Goal: Find specific page/section: Locate a particular part of the current website

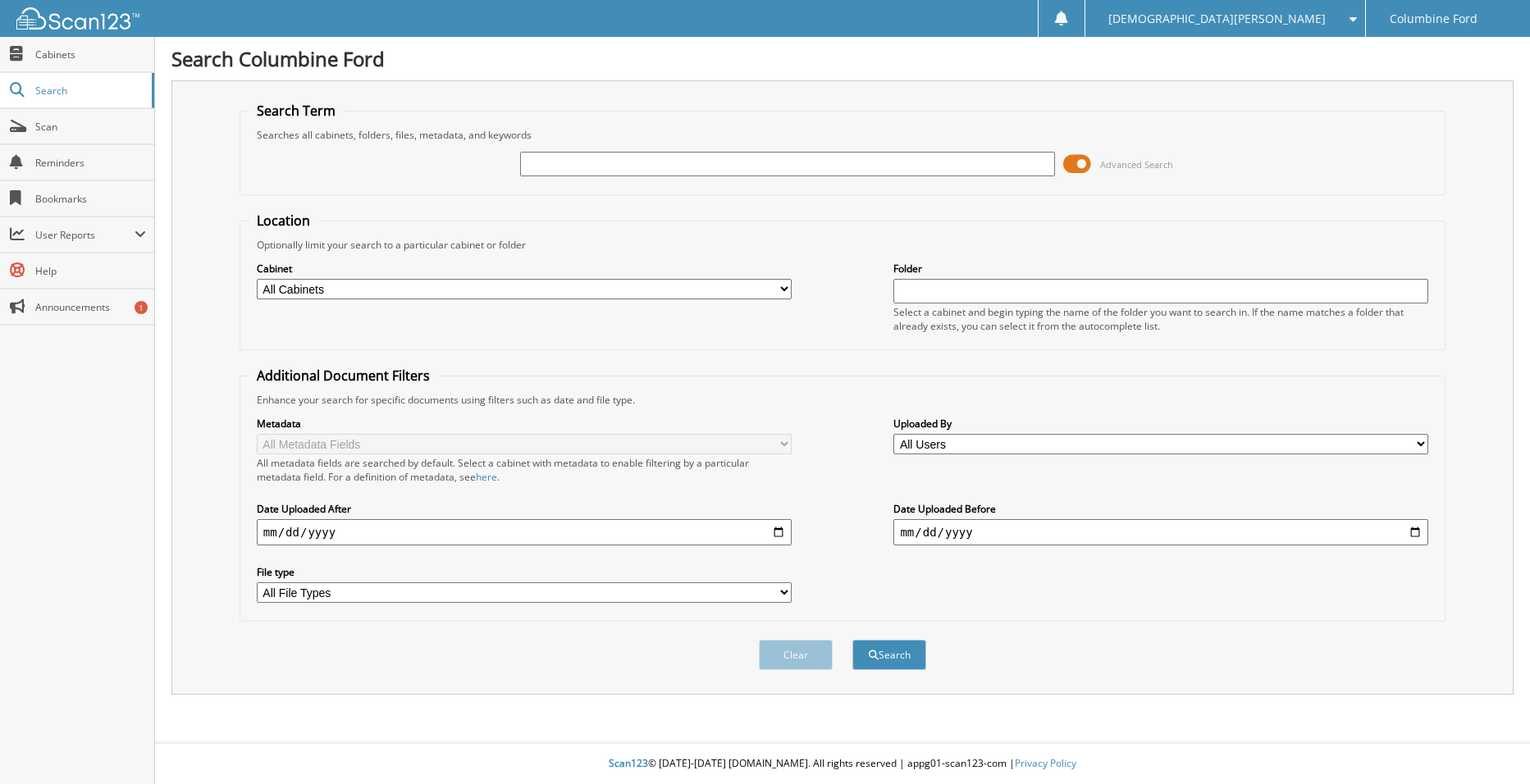
click at [553, 176] on div "Advanced Search" at bounding box center [842, 163] width 1188 height 44
click at [554, 163] on input "text" at bounding box center [787, 163] width 535 height 24
paste input "[PERSON_NAME] [PERSON_NAME]"
type input "[PERSON_NAME] [PERSON_NAME]"
click at [890, 663] on button "Search" at bounding box center [888, 654] width 74 height 30
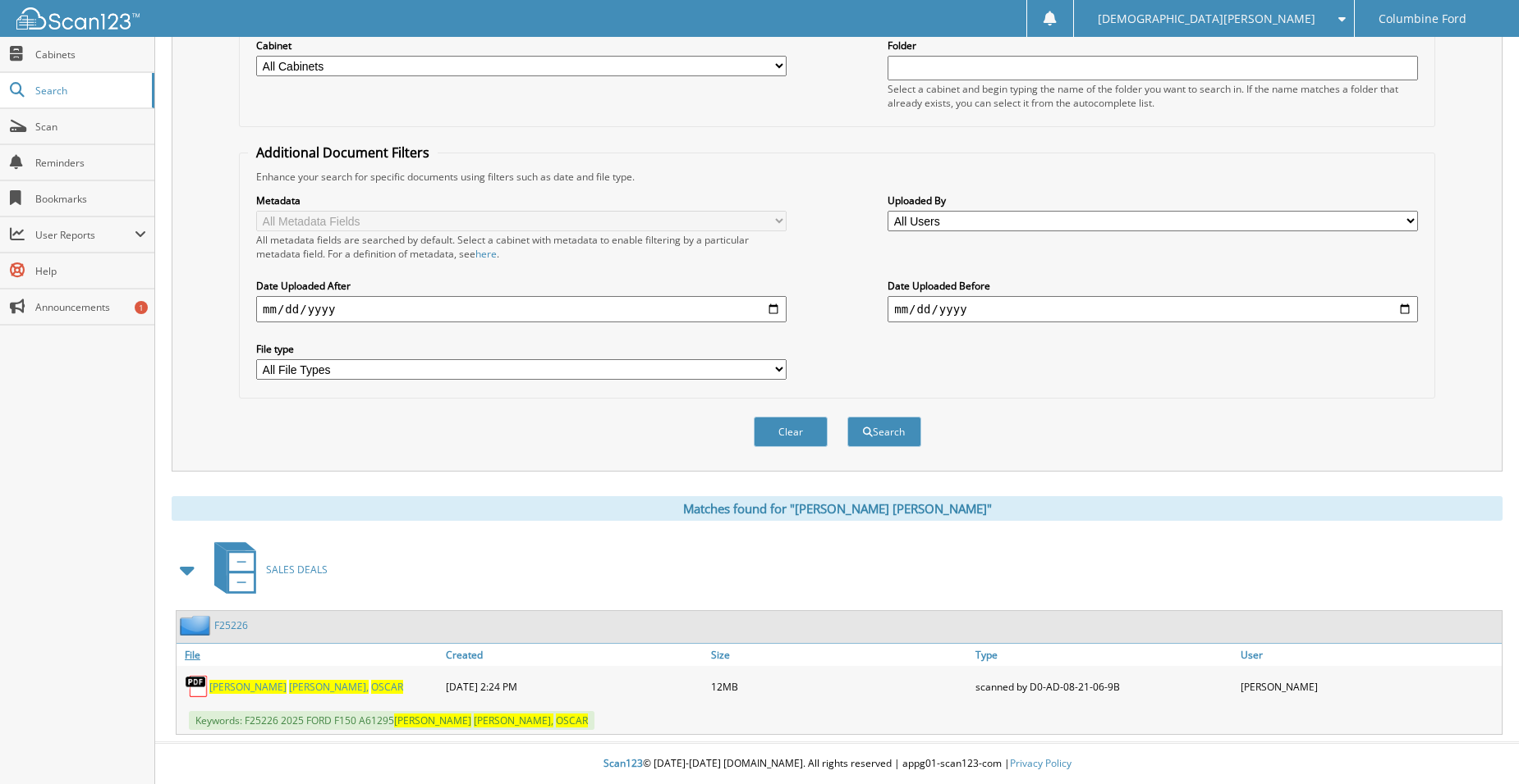
scroll to position [224, 0]
click at [313, 688] on span "VELASQUEZ," at bounding box center [329, 686] width 80 height 14
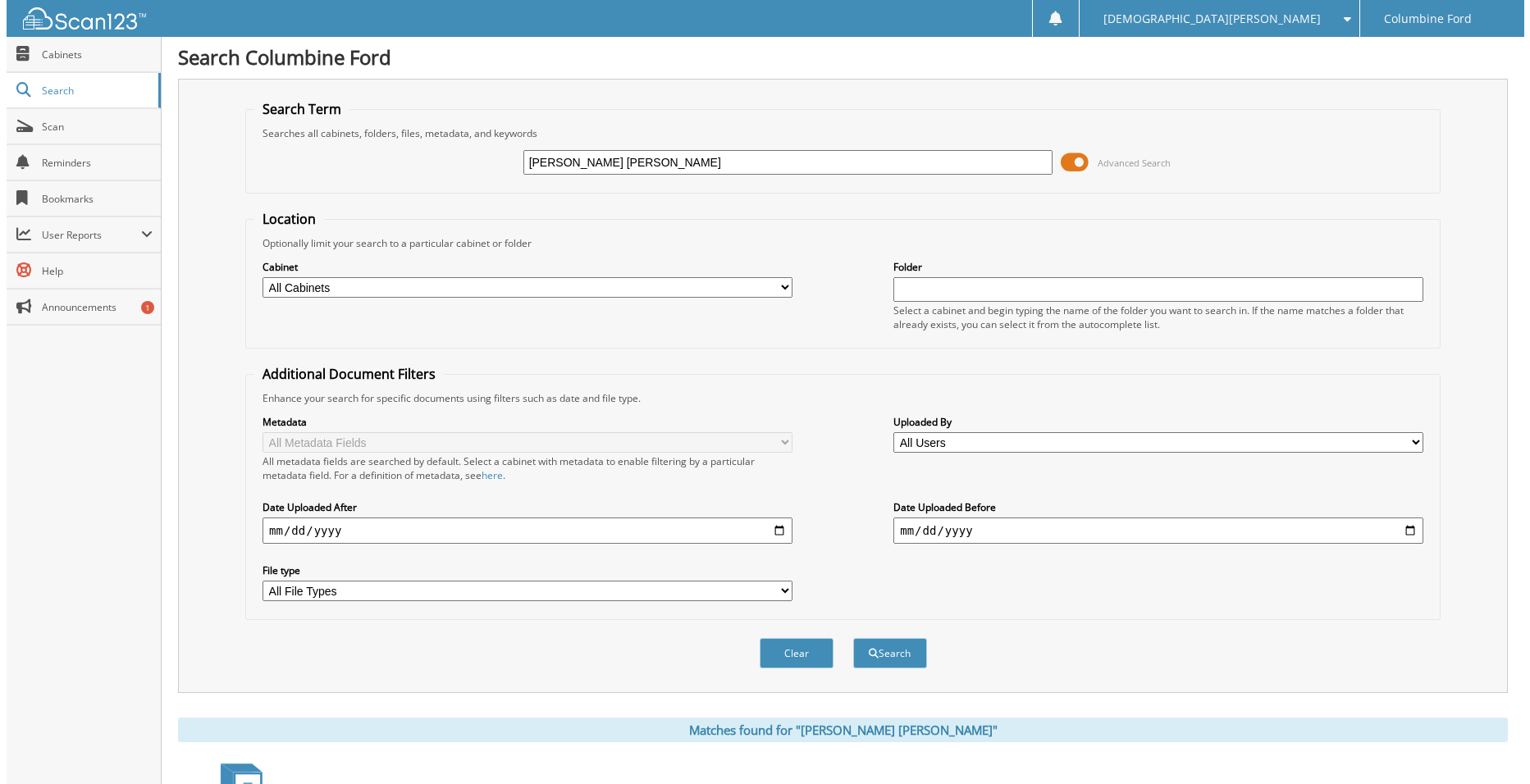
scroll to position [0, 0]
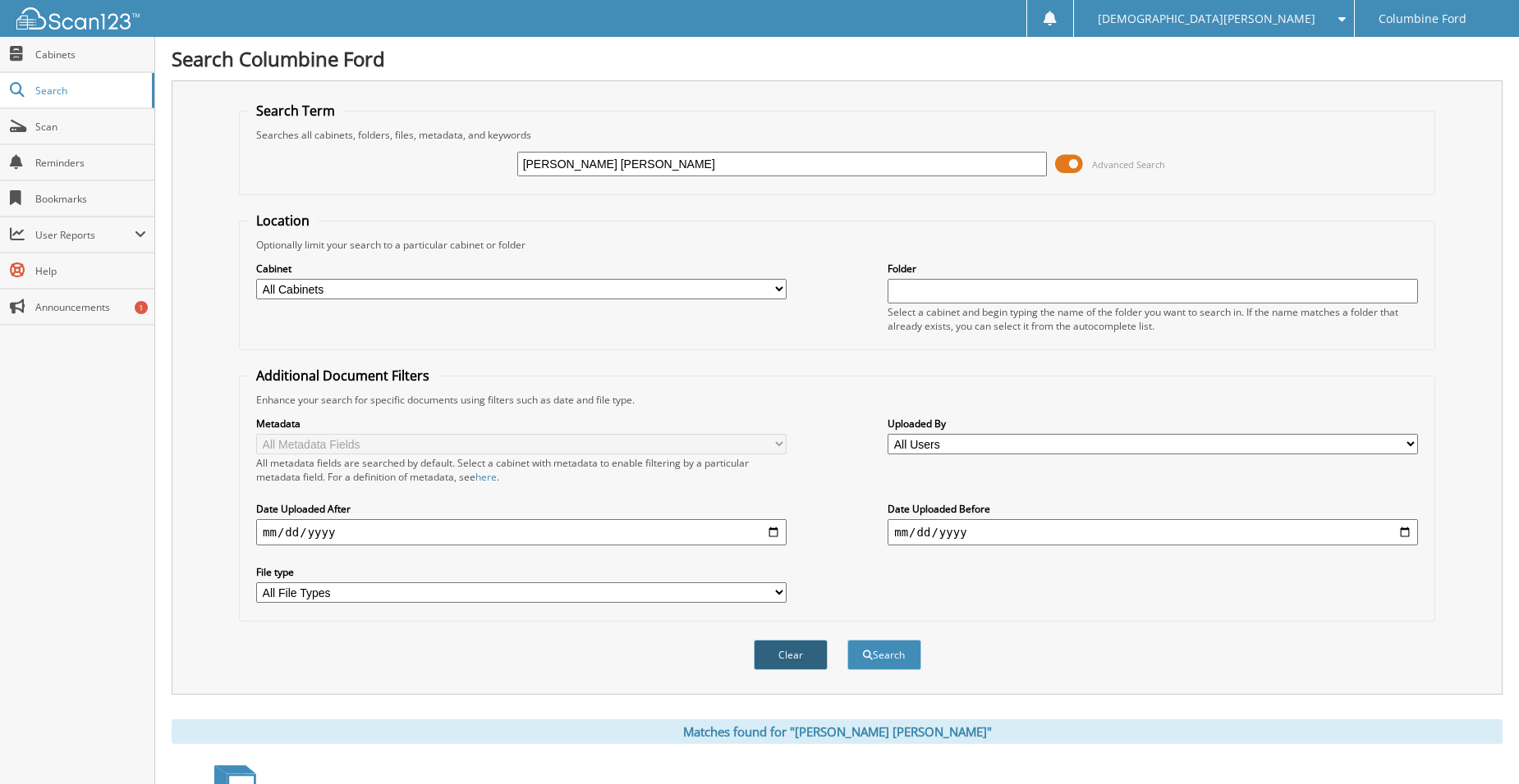
click at [804, 649] on button "Clear" at bounding box center [790, 654] width 74 height 30
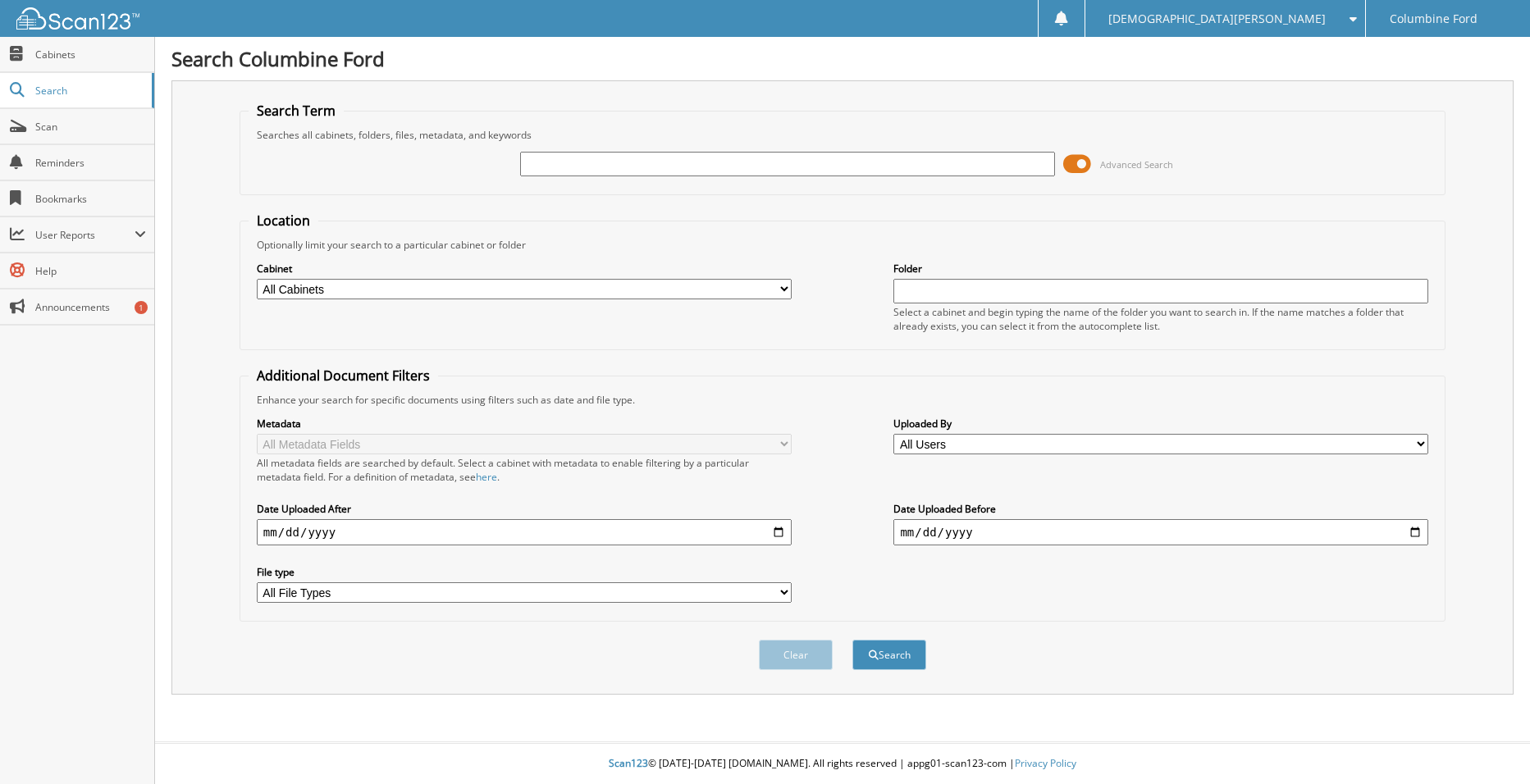
click at [574, 167] on input "text" at bounding box center [787, 163] width 535 height 24
type input "Nelson"
click at [852, 640] on button "Search" at bounding box center [888, 654] width 74 height 30
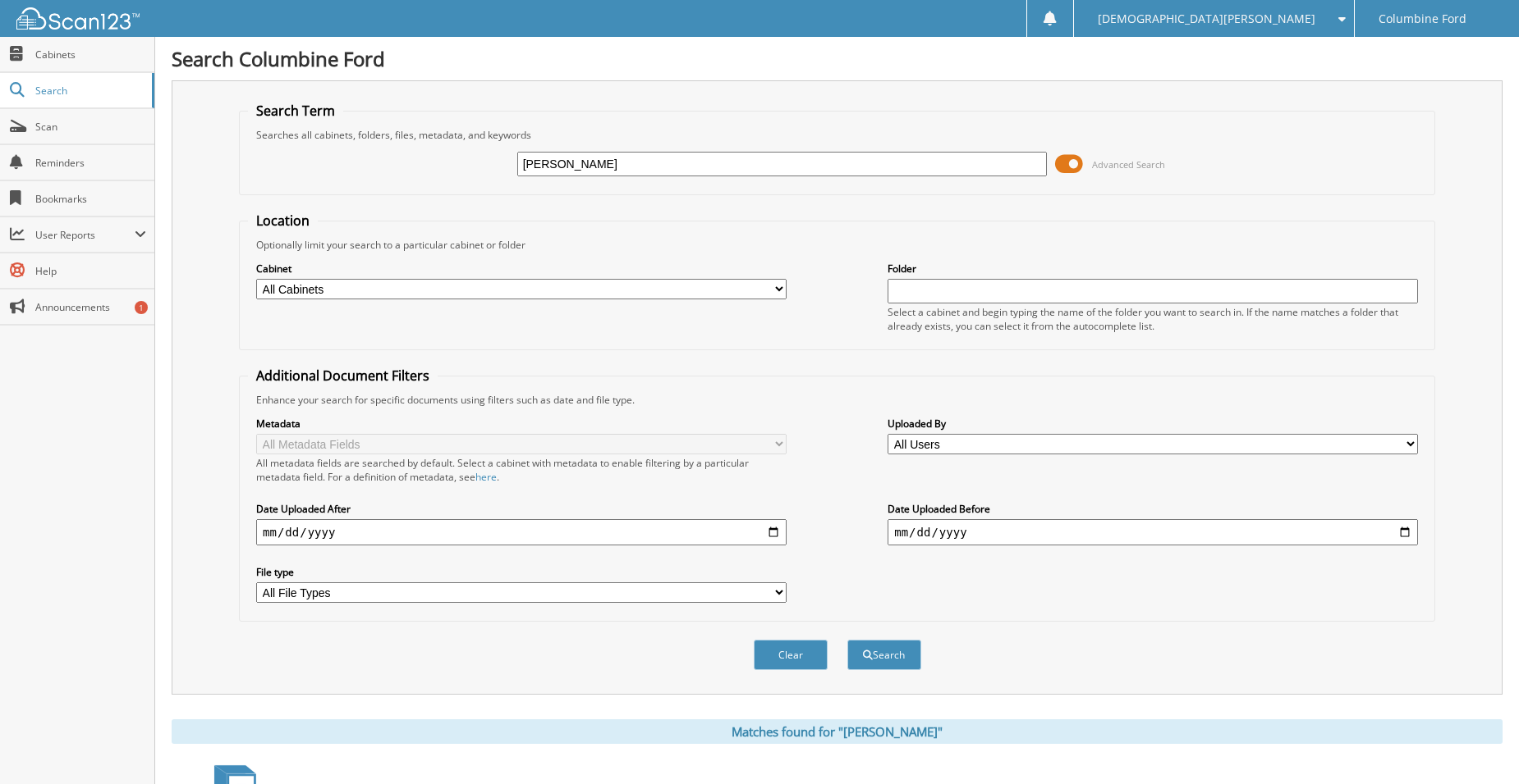
type input "[PERSON_NAME]"
click at [847, 640] on button "Search" at bounding box center [883, 654] width 74 height 30
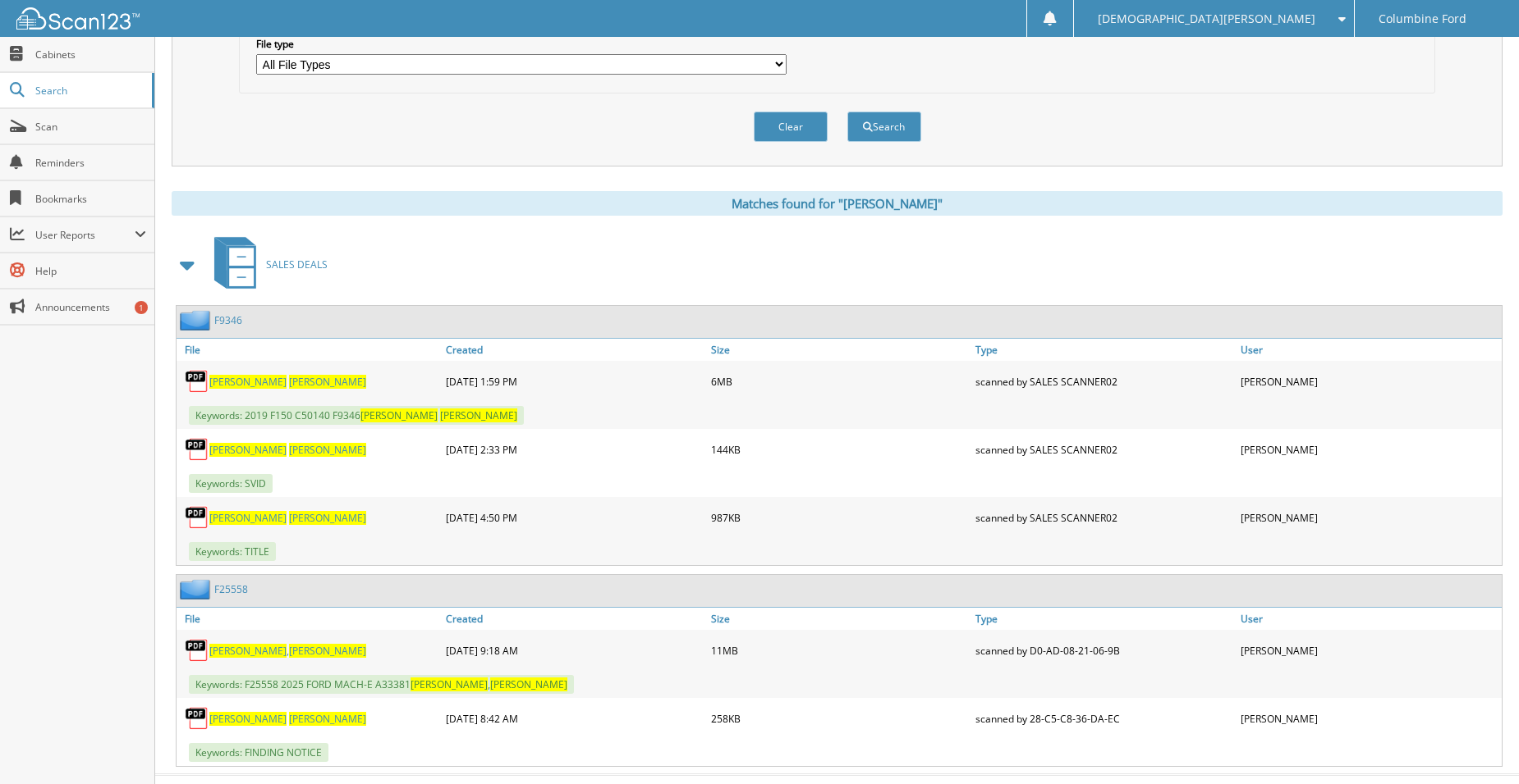
scroll to position [561, 0]
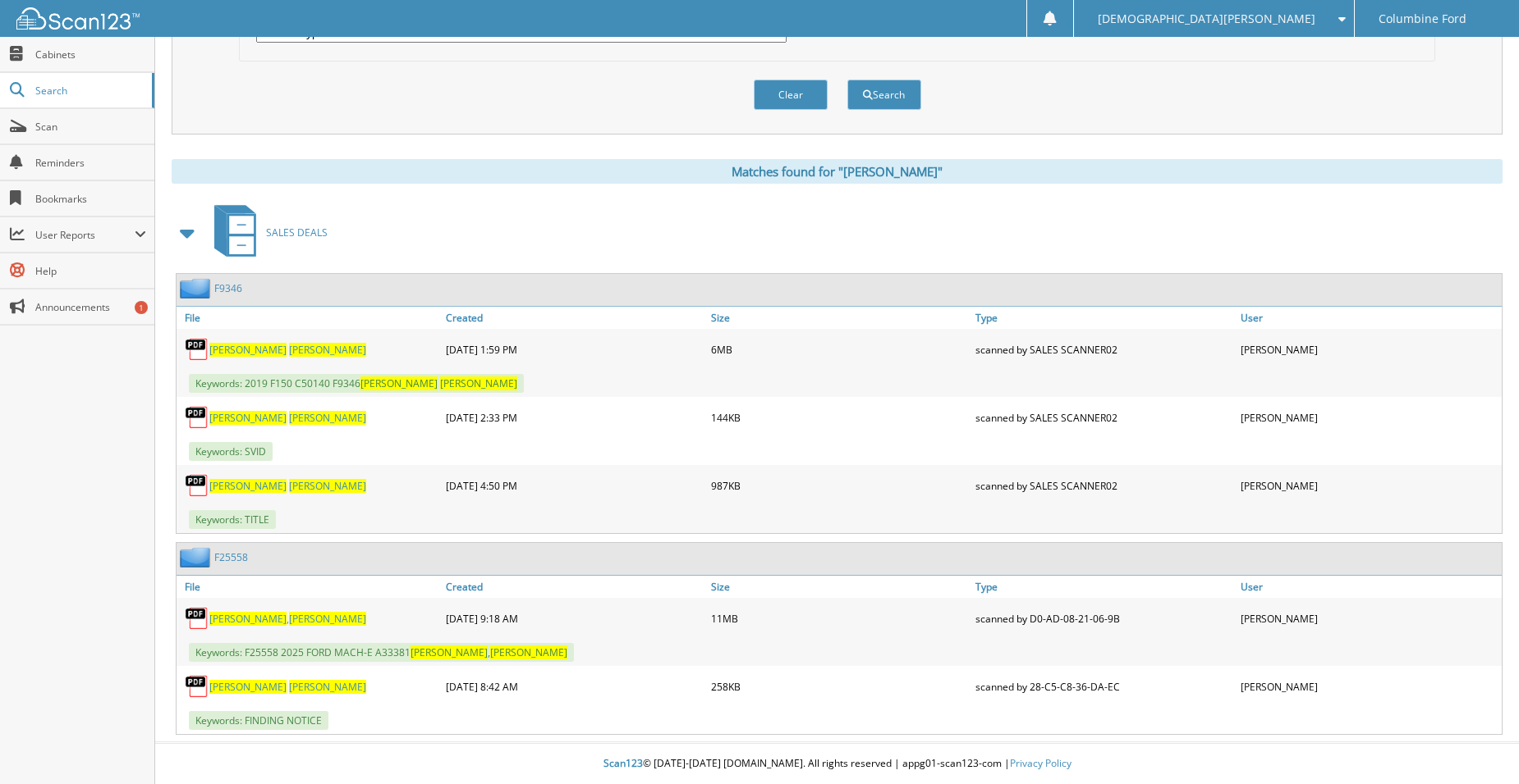
click at [236, 613] on span "[PERSON_NAME]" at bounding box center [248, 618] width 77 height 14
